Goal: Transaction & Acquisition: Purchase product/service

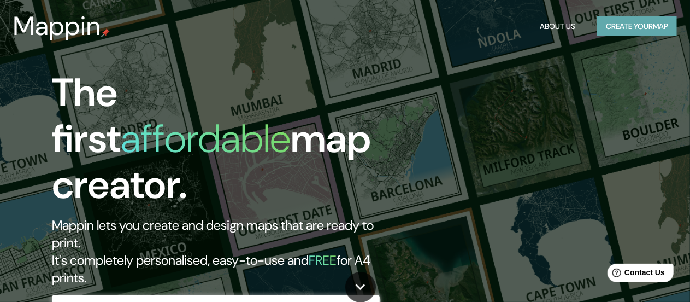
click at [612, 30] on button "Create your map" at bounding box center [638, 26] width 80 height 20
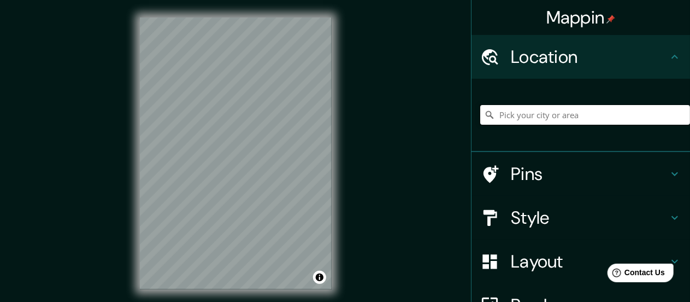
click at [590, 119] on input "Pick your city or area" at bounding box center [586, 115] width 210 height 20
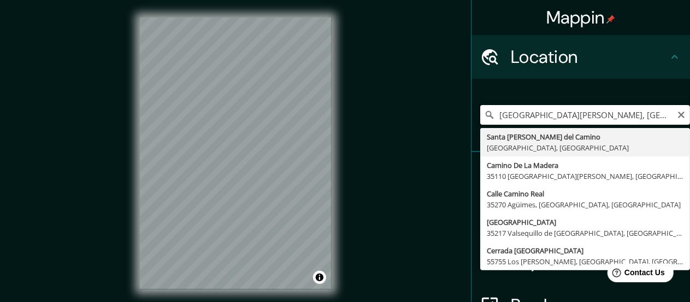
type input "[GEOGRAPHIC_DATA][PERSON_NAME], [GEOGRAPHIC_DATA]"
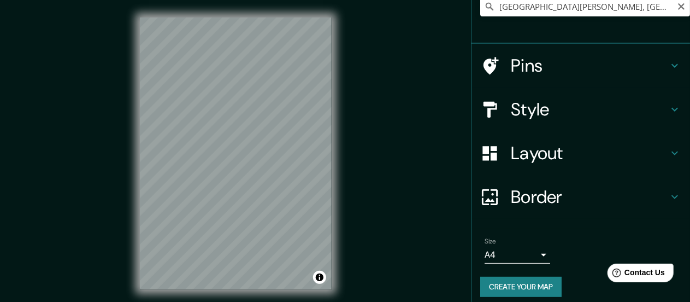
scroll to position [109, 0]
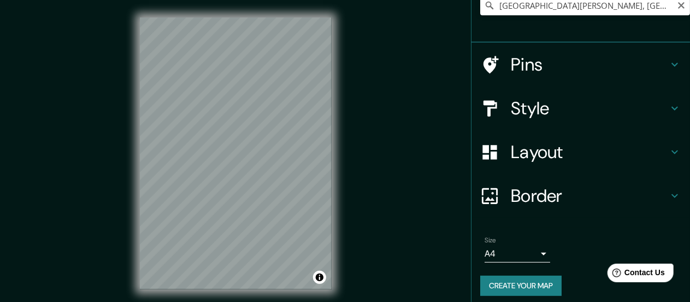
click at [594, 111] on h4 "Style" at bounding box center [589, 108] width 157 height 22
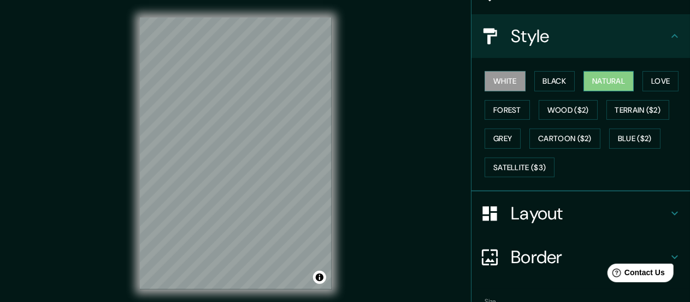
click at [617, 81] on button "Natural" at bounding box center [609, 81] width 50 height 20
click at [498, 109] on button "Forest" at bounding box center [507, 110] width 45 height 20
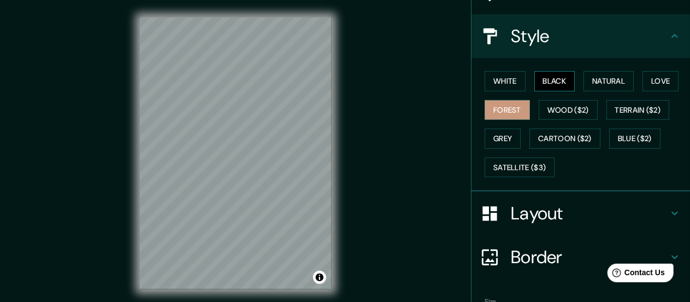
click at [541, 81] on button "Black" at bounding box center [555, 81] width 41 height 20
click at [496, 86] on button "White" at bounding box center [505, 81] width 41 height 20
